Goal: Transaction & Acquisition: Obtain resource

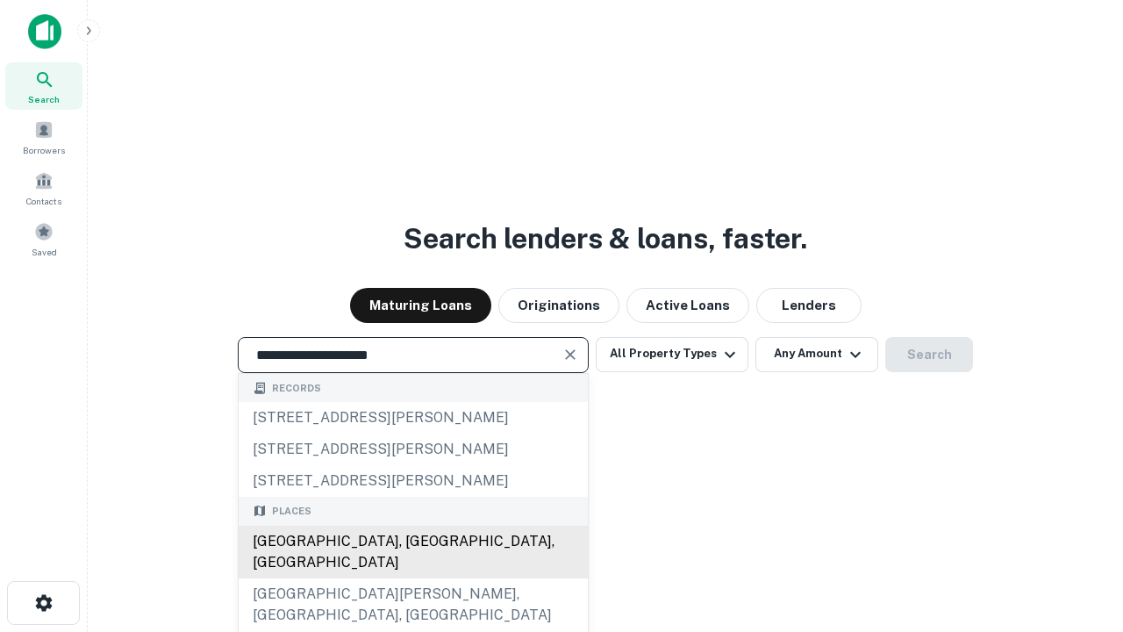
click at [412, 578] on div "[GEOGRAPHIC_DATA], [GEOGRAPHIC_DATA], [GEOGRAPHIC_DATA]" at bounding box center [413, 552] width 349 height 53
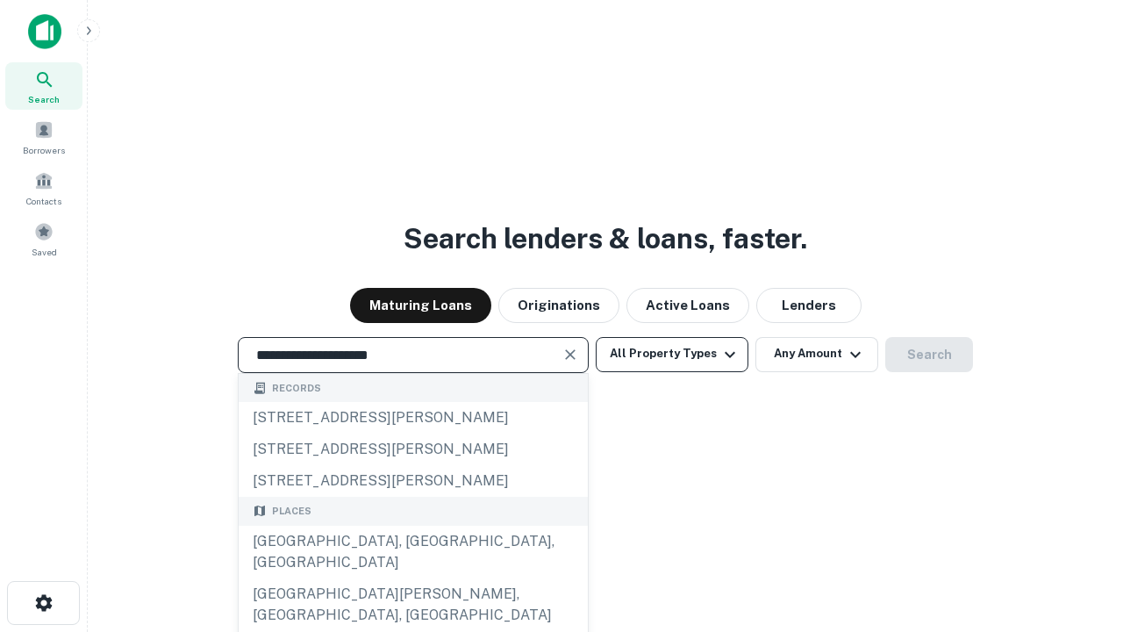
type input "**********"
click at [672, 354] on button "All Property Types" at bounding box center [672, 354] width 153 height 35
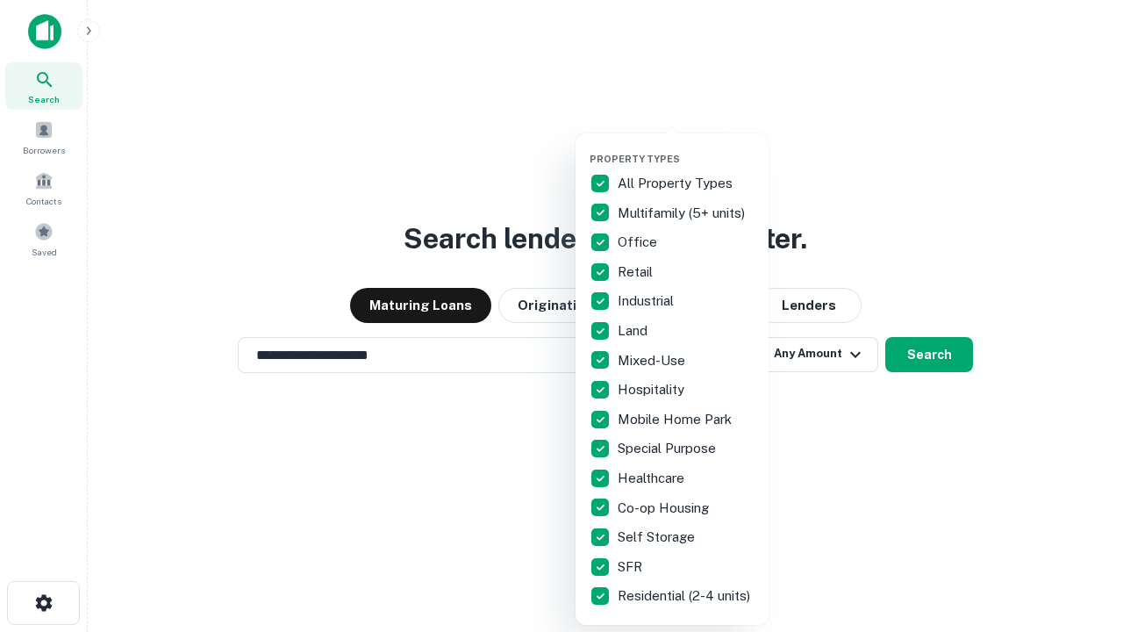
click at [686, 147] on button "button" at bounding box center [686, 147] width 193 height 1
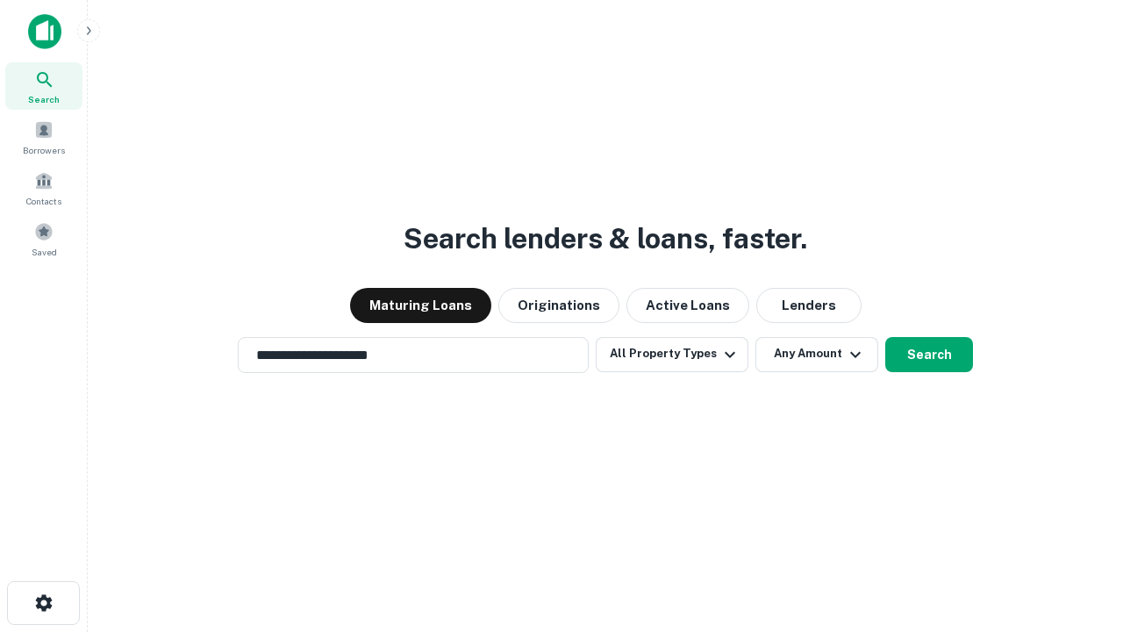
scroll to position [11, 211]
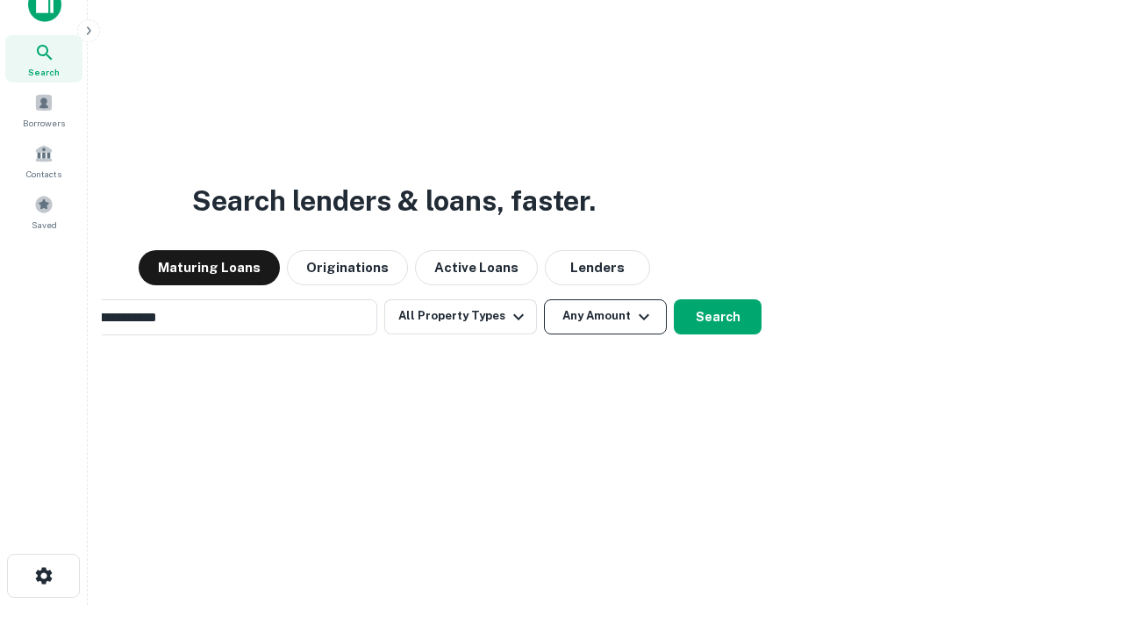
click at [544, 299] on button "Any Amount" at bounding box center [605, 316] width 123 height 35
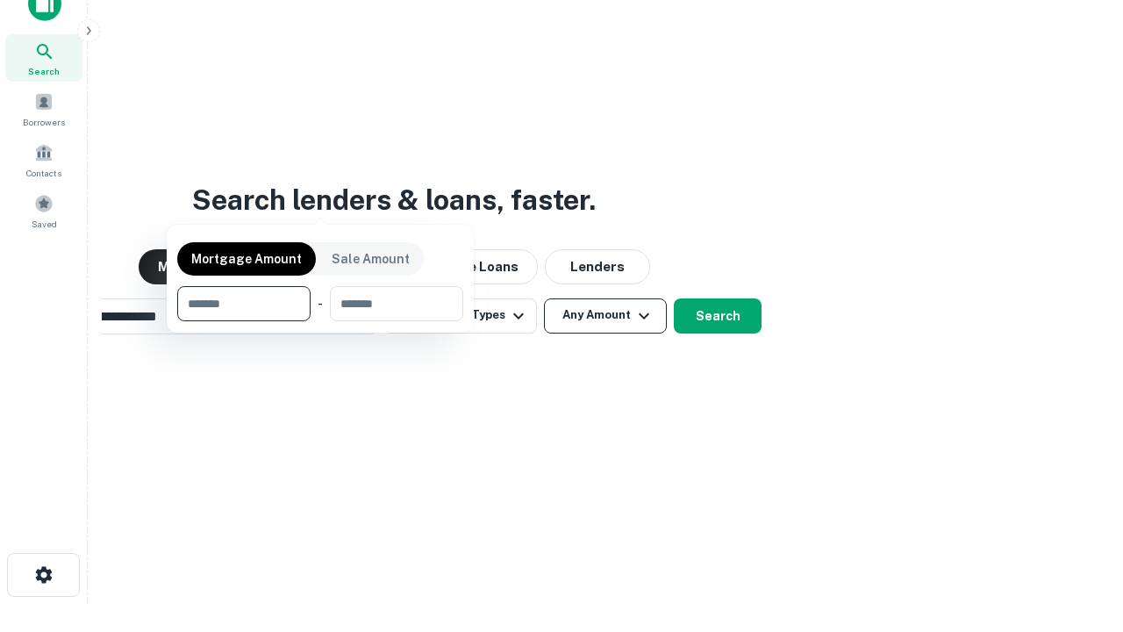
scroll to position [126, 497]
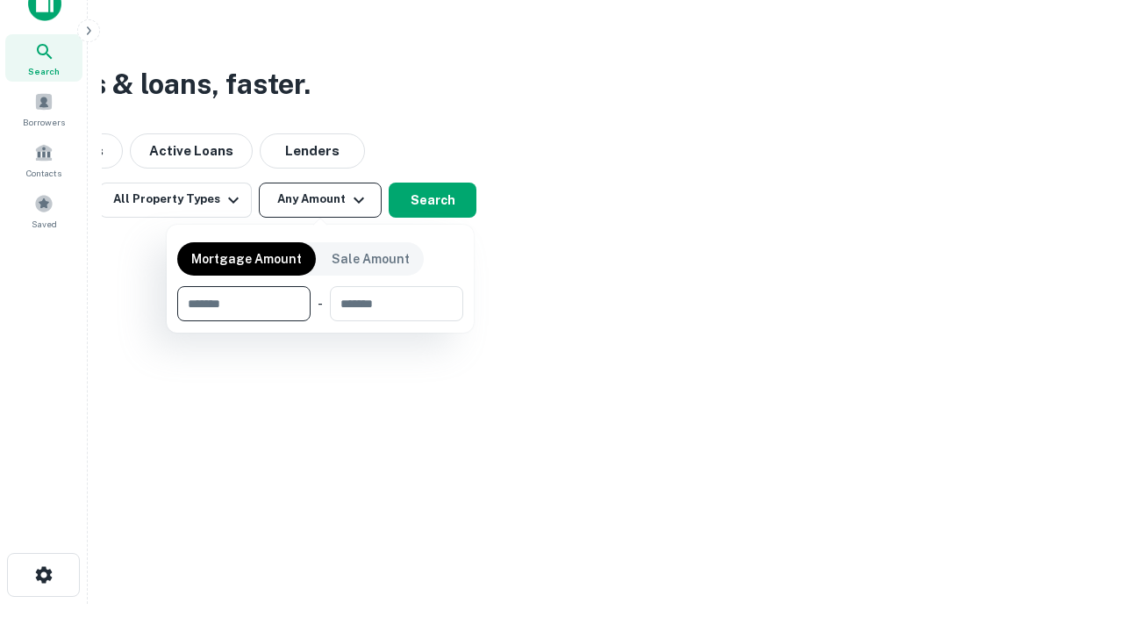
type input "*******"
click at [320, 321] on button "button" at bounding box center [320, 321] width 286 height 1
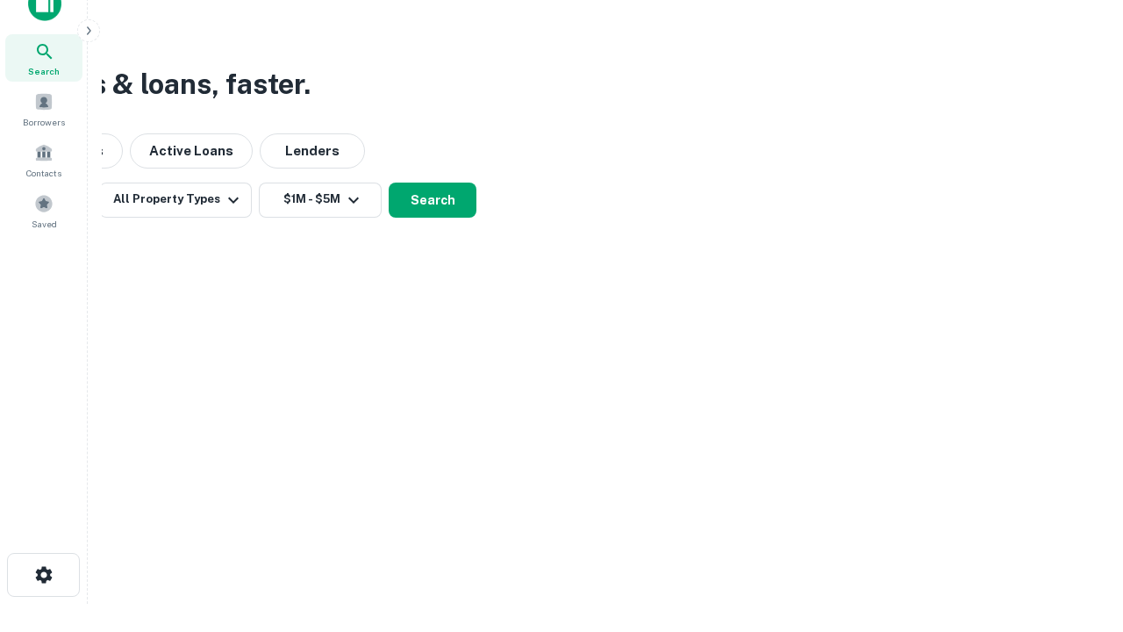
scroll to position [11, 324]
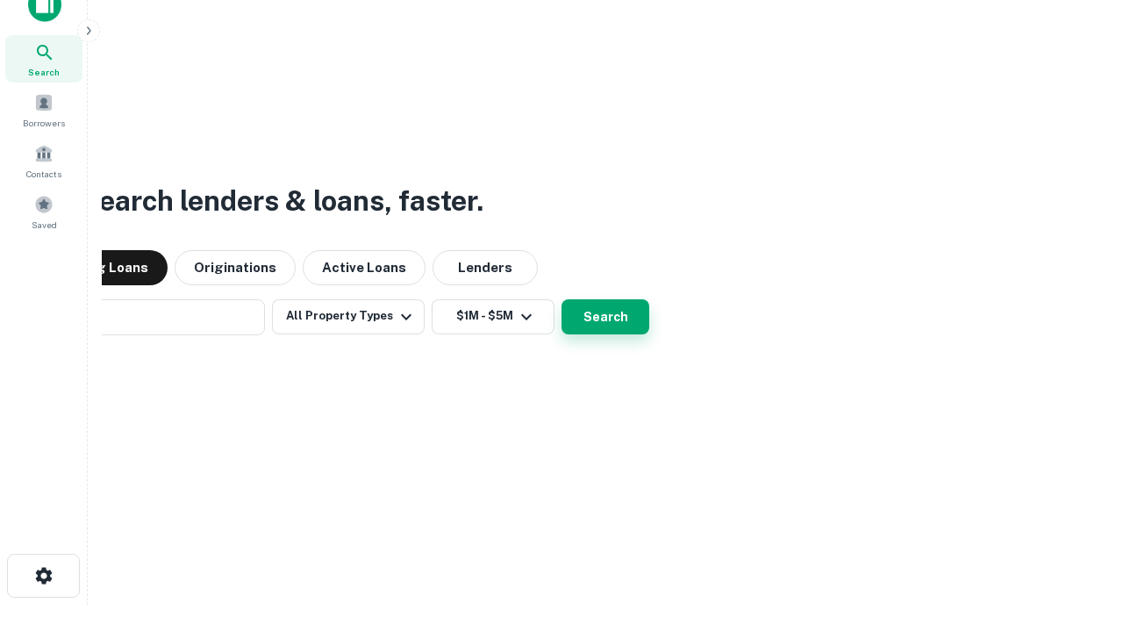
click at [562, 299] on button "Search" at bounding box center [606, 316] width 88 height 35
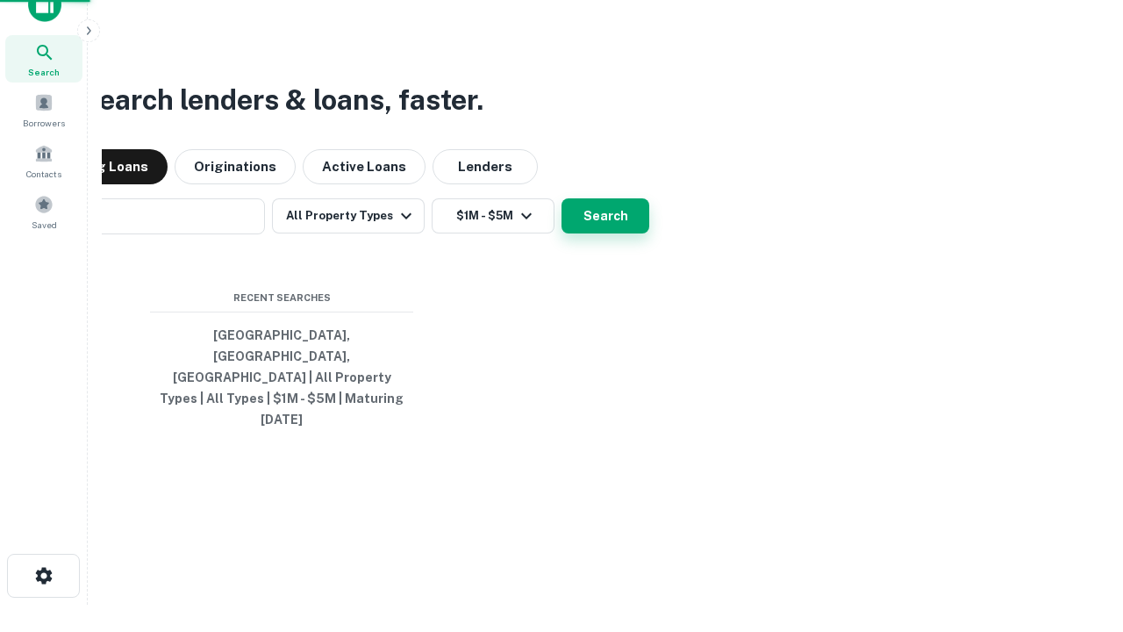
scroll to position [47, 497]
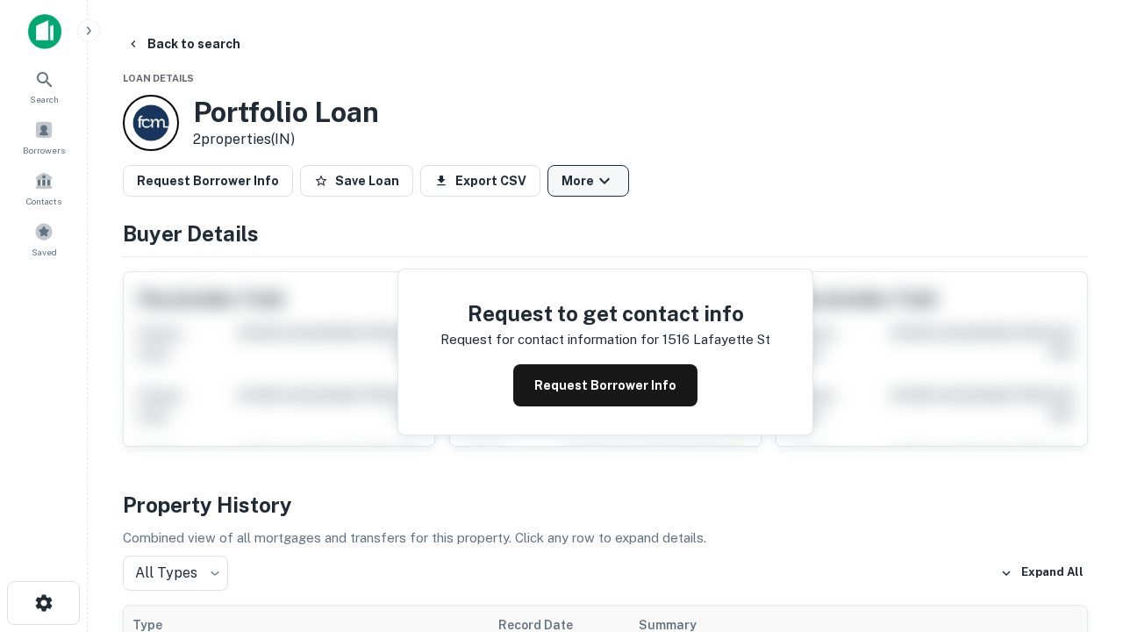
click at [588, 181] on button "More" at bounding box center [589, 181] width 82 height 32
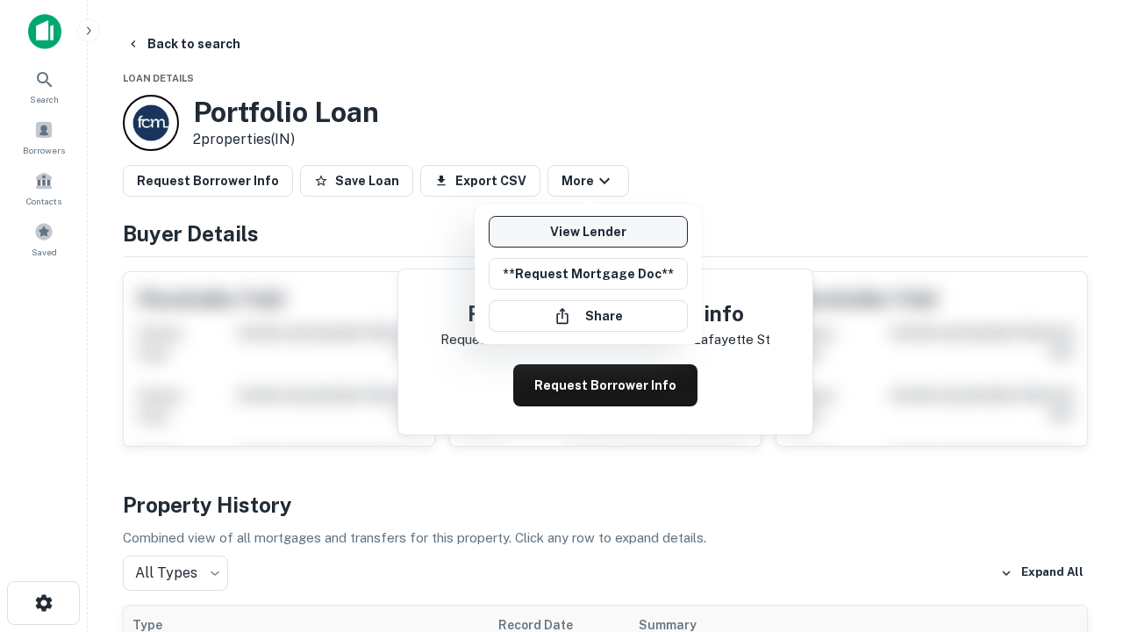
click at [588, 232] on link "View Lender" at bounding box center [588, 232] width 199 height 32
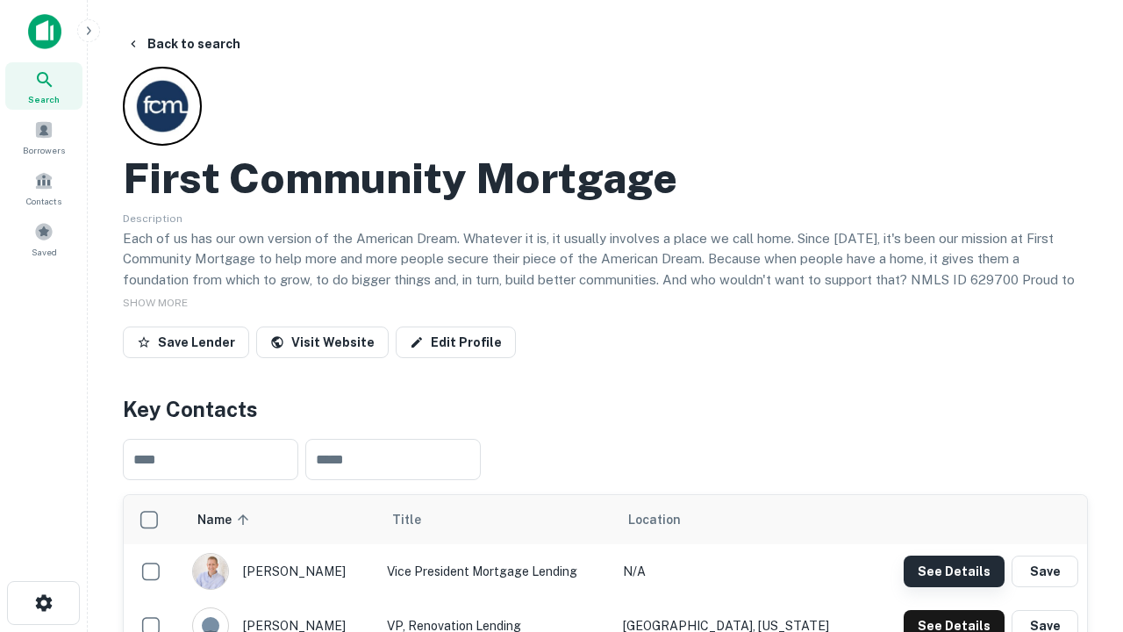
click at [954, 570] on button "See Details" at bounding box center [954, 571] width 101 height 32
click at [43, 603] on icon "button" at bounding box center [43, 602] width 21 height 21
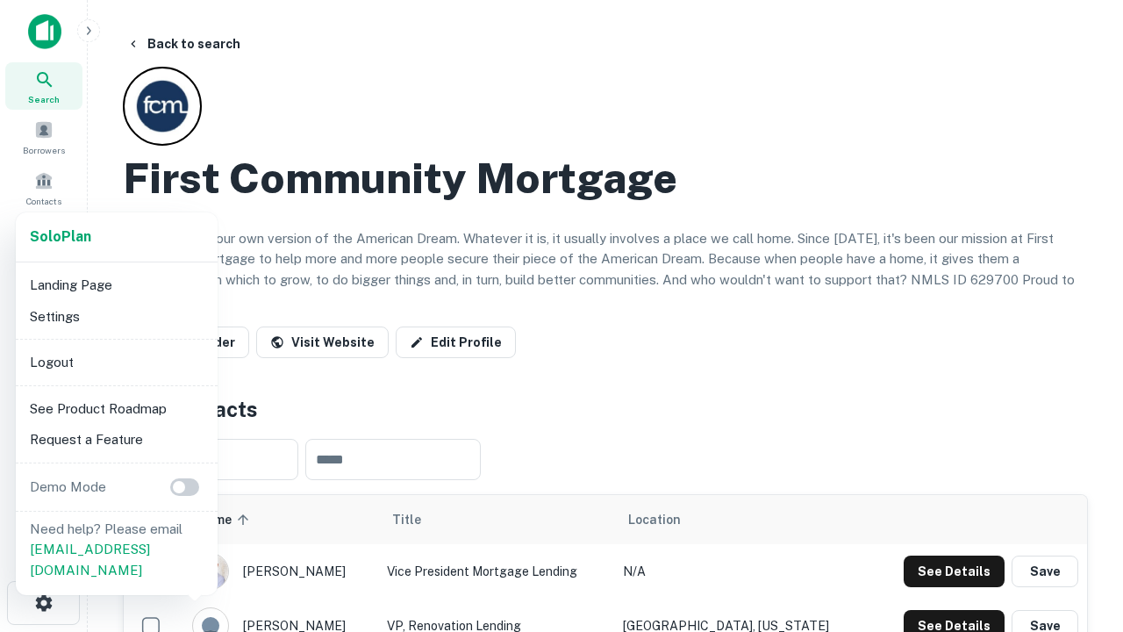
click at [116, 362] on li "Logout" at bounding box center [117, 363] width 188 height 32
